Goal: Information Seeking & Learning: Learn about a topic

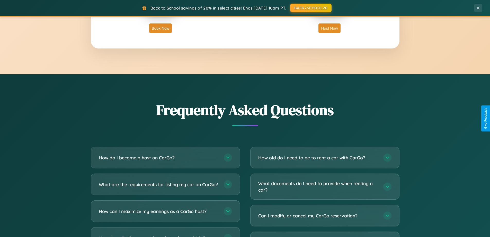
scroll to position [991, 0]
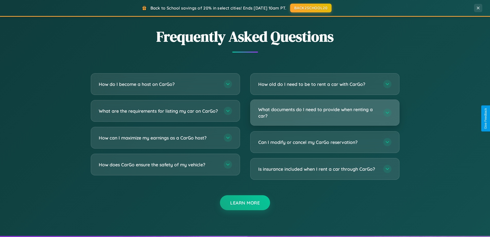
click at [325, 112] on h3 "What documents do I need to provide when renting a car?" at bounding box center [318, 112] width 120 height 13
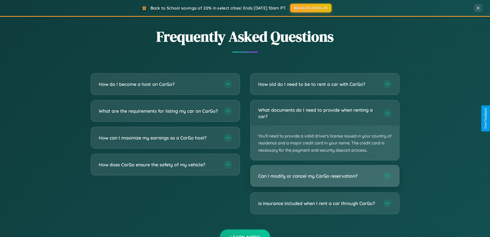
click at [325, 176] on h3 "Can I modify or cancel my CarGo reservation?" at bounding box center [318, 176] width 120 height 6
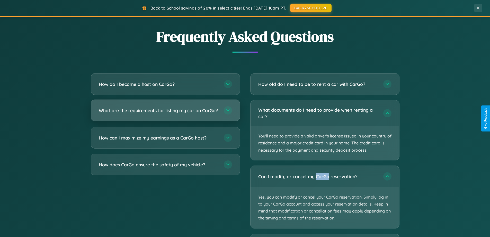
click at [165, 113] on h3 "What are the requirements for listing my car on CarGo?" at bounding box center [159, 110] width 120 height 6
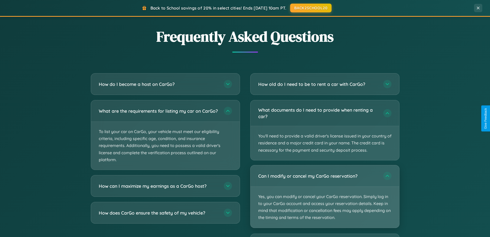
click at [325, 196] on p "Yes, you can modify or cancel your CarGo reservation. Simply log in to your Car…" at bounding box center [325, 206] width 149 height 41
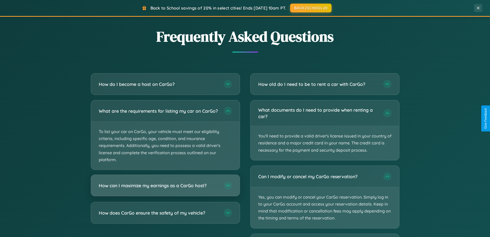
click at [165, 188] on h3 "How can I maximize my earnings as a CarGo host?" at bounding box center [159, 185] width 120 height 6
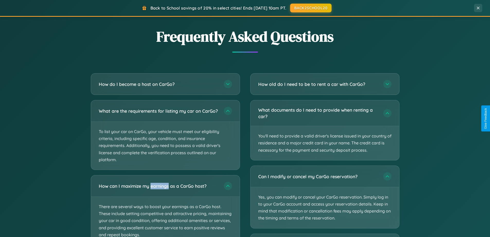
scroll to position [1030, 0]
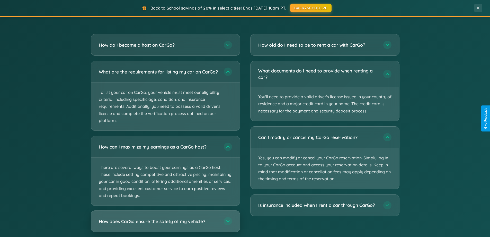
click at [165, 224] on h3 "How does CarGo ensure the safety of my vehicle?" at bounding box center [159, 221] width 120 height 6
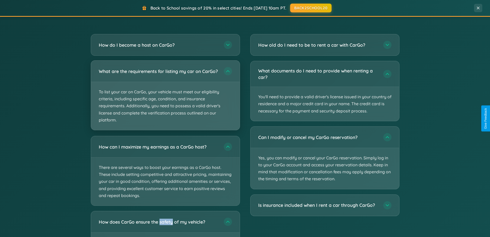
click at [165, 97] on p "To list your car on CarGo, your vehicle must meet our eligibility criteria, inc…" at bounding box center [165, 106] width 149 height 48
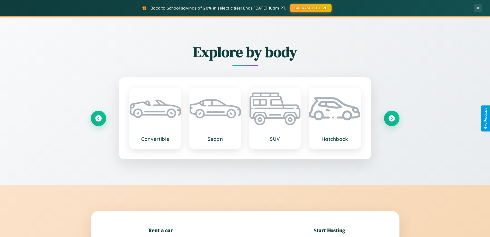
scroll to position [111, 0]
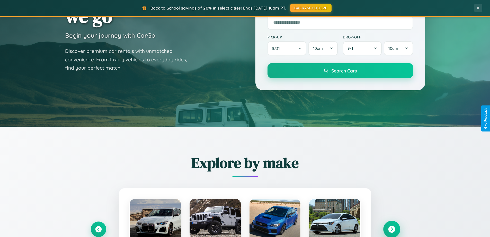
click at [392, 229] on icon at bounding box center [392, 229] width 7 height 7
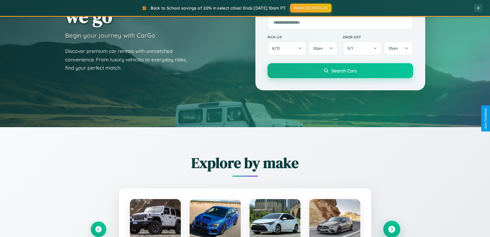
click at [392, 228] on icon at bounding box center [392, 229] width 7 height 7
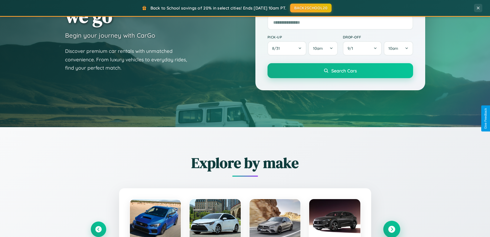
scroll to position [827, 0]
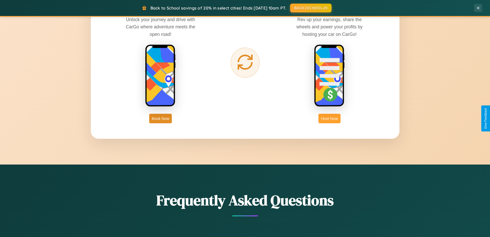
click at [330, 118] on button "Host Now" at bounding box center [330, 119] width 22 height 10
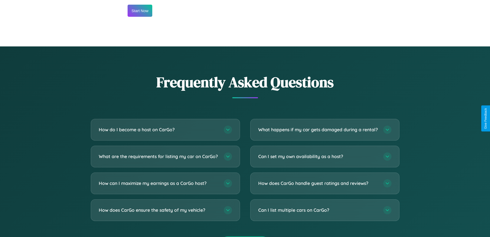
scroll to position [696, 0]
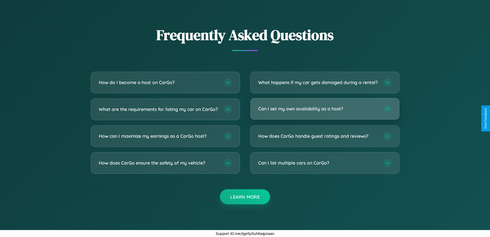
click at [325, 108] on h3 "Can I set my own availability as a host?" at bounding box center [318, 108] width 120 height 6
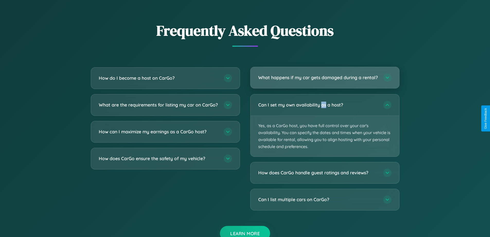
click at [325, 80] on h3 "What happens if my car gets damaged during a rental?" at bounding box center [318, 77] width 120 height 6
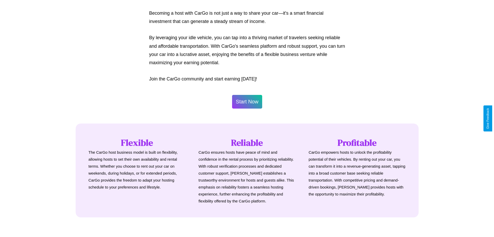
scroll to position [249, 0]
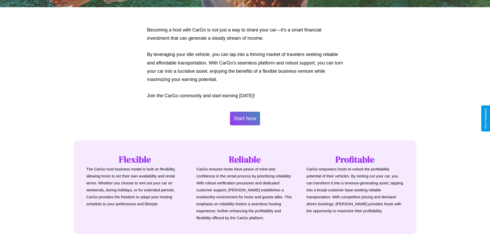
click at [245, 118] on button "Start Now" at bounding box center [245, 118] width 30 height 14
